Goal: Task Accomplishment & Management: Manage account settings

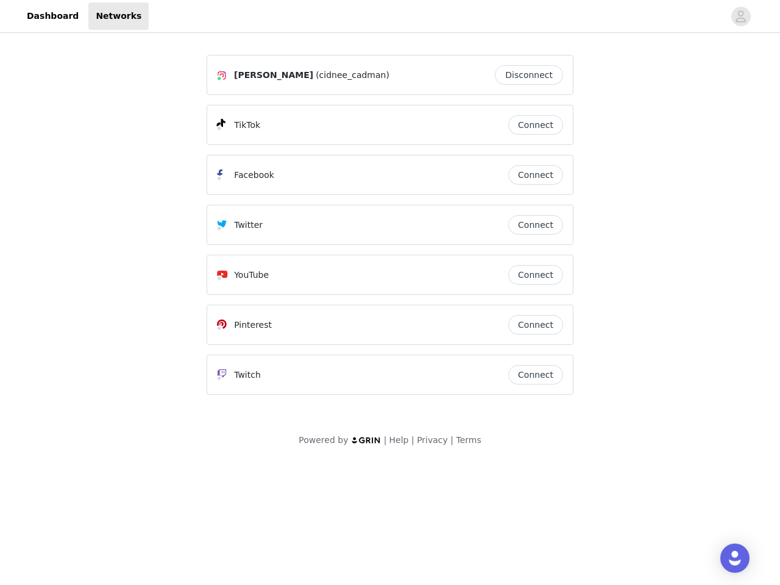
click at [390, 230] on div "Twitter" at bounding box center [362, 225] width 291 height 15
click at [390, 16] on div at bounding box center [436, 15] width 575 height 27
click at [741, 16] on icon "avatar" at bounding box center [741, 17] width 12 height 20
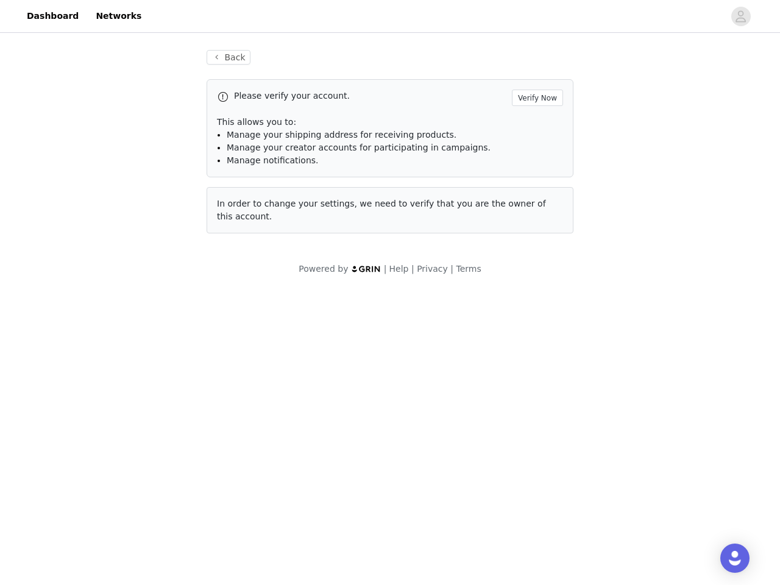
click at [532, 75] on div "Back Please verify your account. Verify Now This allows you to: Manage your shi…" at bounding box center [390, 141] width 396 height 213
click at [536, 125] on p "This allows you to:" at bounding box center [390, 122] width 346 height 13
click at [536, 175] on div "Please verify your account. Verify Now This allows you to: Manage your shipping…" at bounding box center [390, 128] width 367 height 98
click at [536, 225] on div "Back Please verify your account. Verify Now This allows you to: Manage your shi…" at bounding box center [390, 141] width 396 height 213
click at [536, 275] on div "Powered by | Help | Privacy | Terms" at bounding box center [390, 276] width 780 height 27
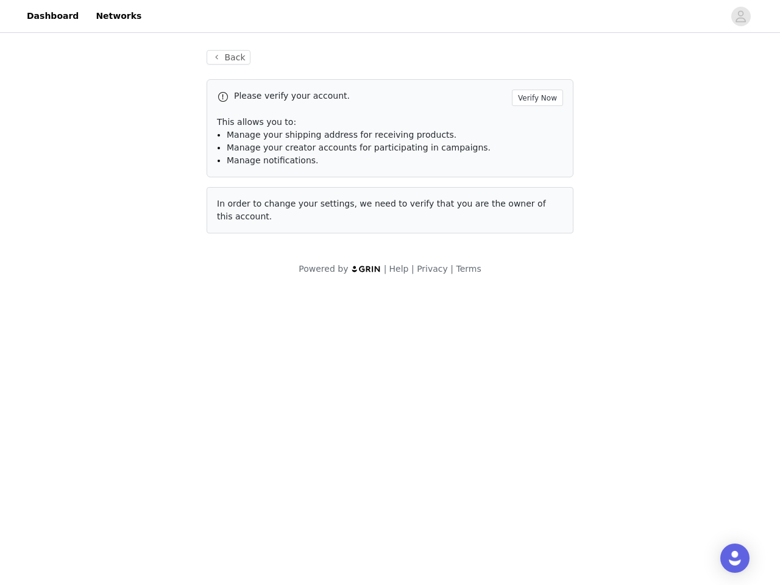
click at [536, 325] on body "Dashboard Networks Back Please verify your account. Verify Now This allows you …" at bounding box center [390, 292] width 780 height 585
click at [536, 375] on body "Dashboard Networks Back Please verify your account. Verify Now This allows you …" at bounding box center [390, 292] width 780 height 585
